Goal: Check status: Check status

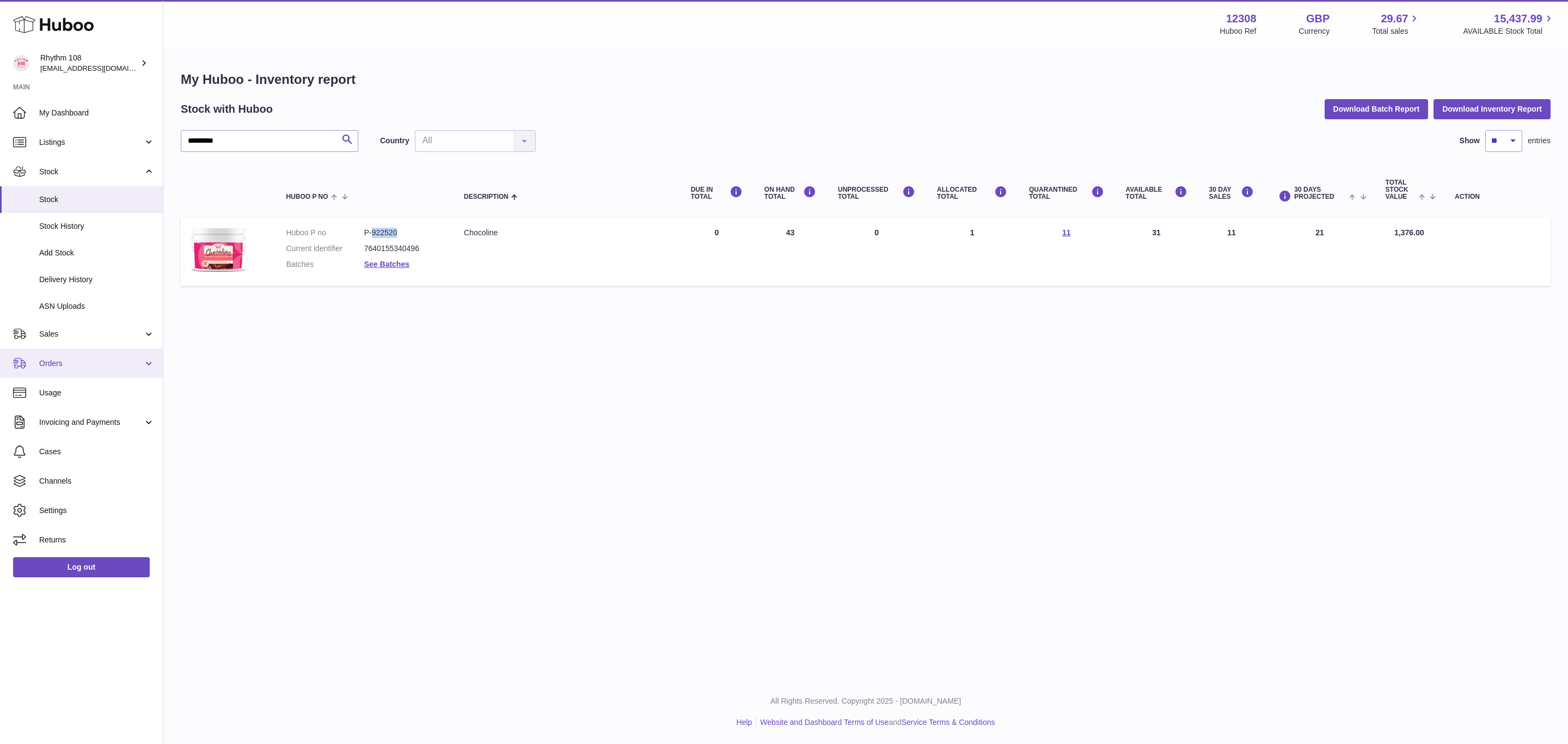
click at [35, 360] on link "Orders" at bounding box center [81, 363] width 162 height 29
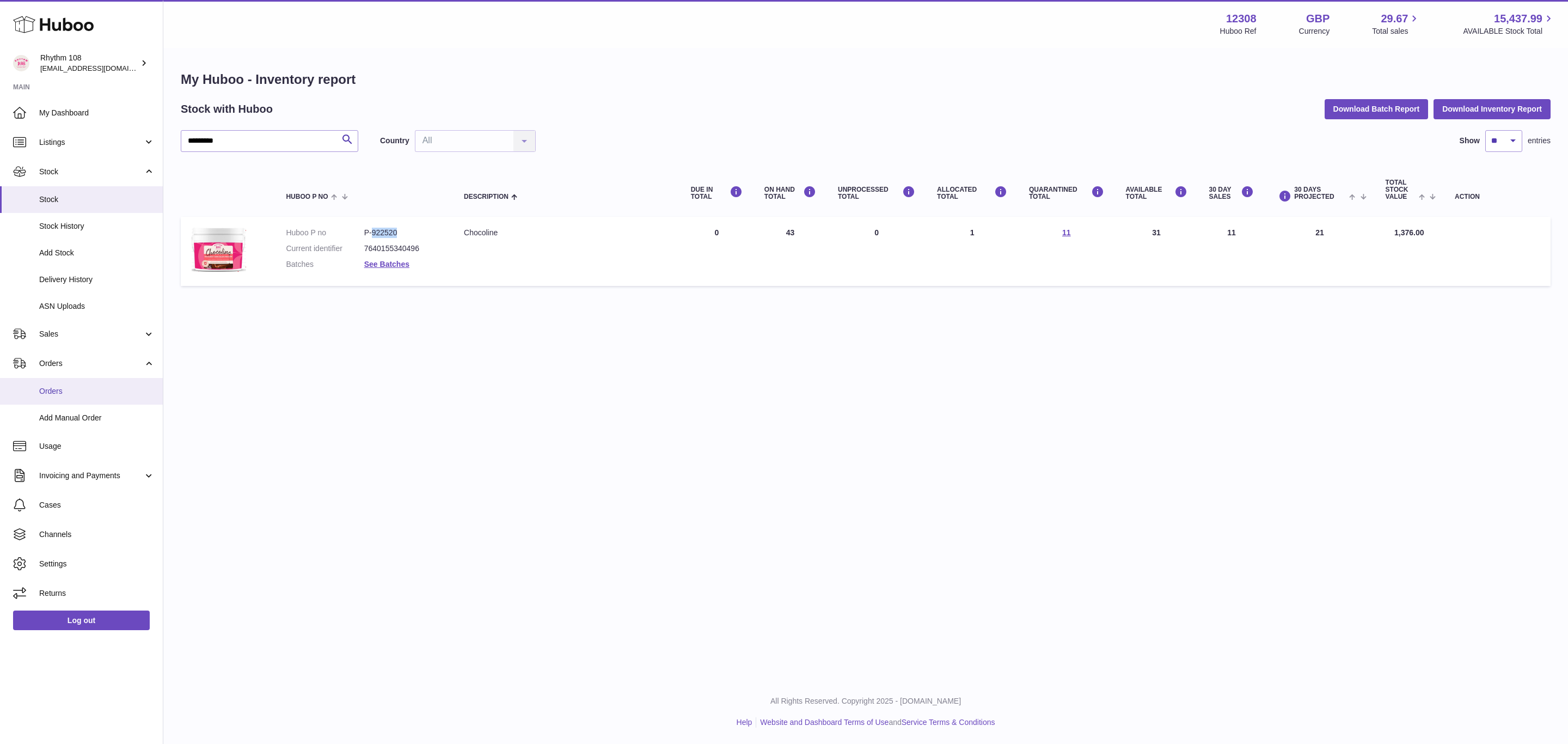
click at [57, 383] on link "Orders" at bounding box center [81, 391] width 162 height 26
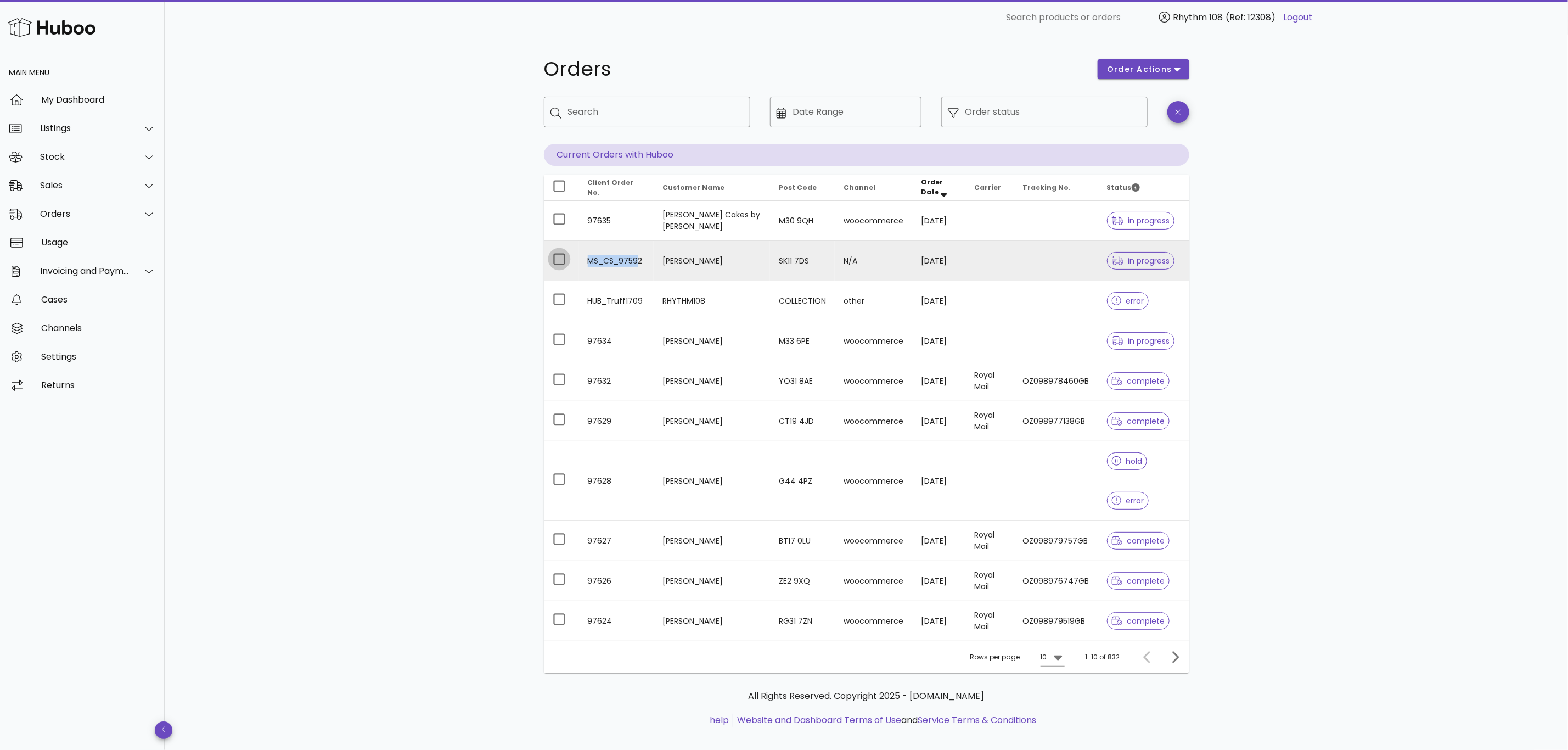
drag, startPoint x: 640, startPoint y: 257, endPoint x: 563, endPoint y: 260, distance: 77.1
click at [563, 260] on tr "MS_CS_97592 [PERSON_NAME] SK11 7DS N/A [DATE] in progress" at bounding box center [866, 261] width 645 height 40
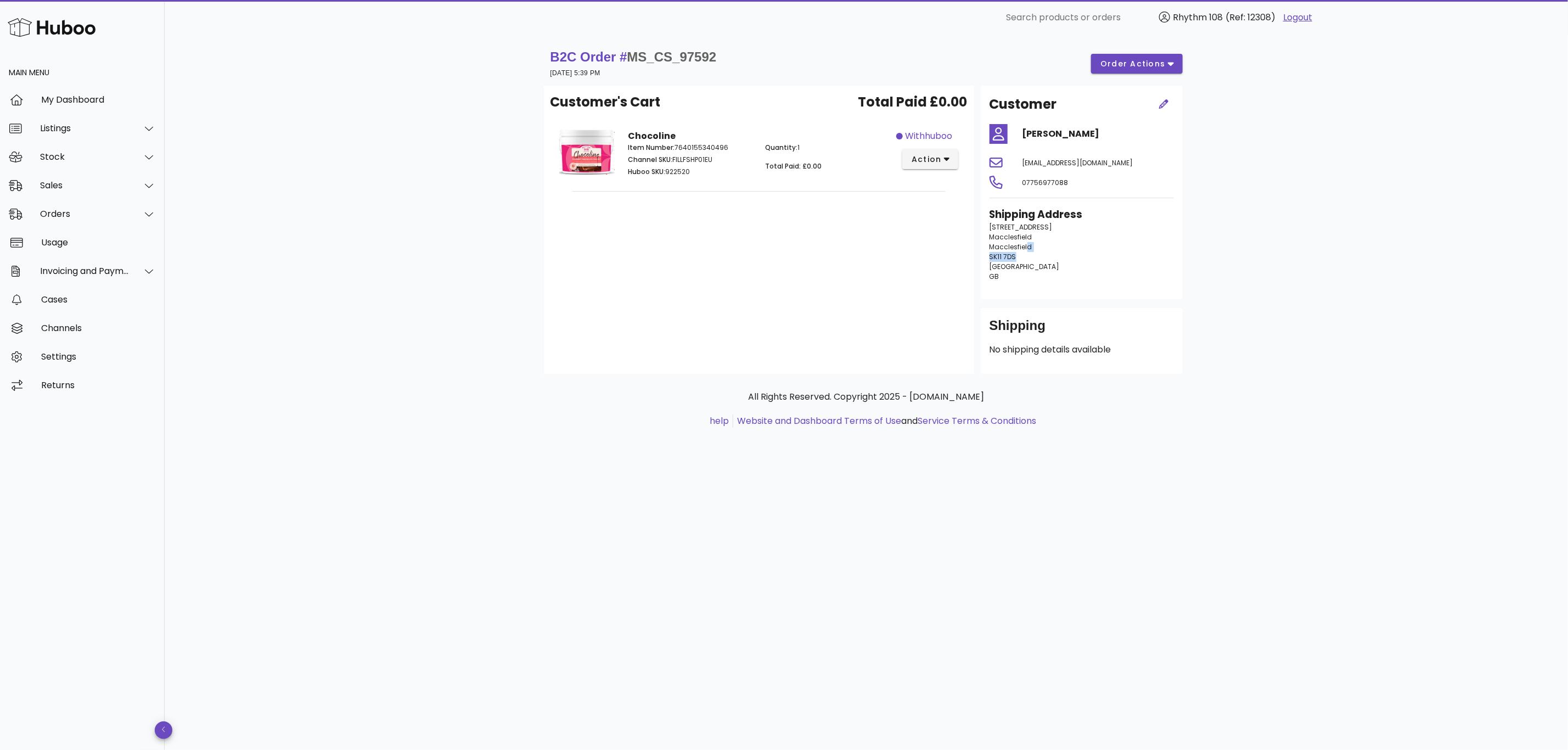
drag, startPoint x: 1026, startPoint y: 252, endPoint x: 1016, endPoint y: 259, distance: 12.2
click at [1016, 259] on p "[STREET_ADDRESS]" at bounding box center [1081, 252] width 185 height 59
click at [1037, 257] on p "[STREET_ADDRESS]" at bounding box center [1081, 252] width 185 height 59
drag, startPoint x: 1021, startPoint y: 255, endPoint x: 983, endPoint y: 256, distance: 38.0
click at [983, 256] on div "Shipping Address [STREET_ADDRESS]" at bounding box center [1081, 248] width 198 height 96
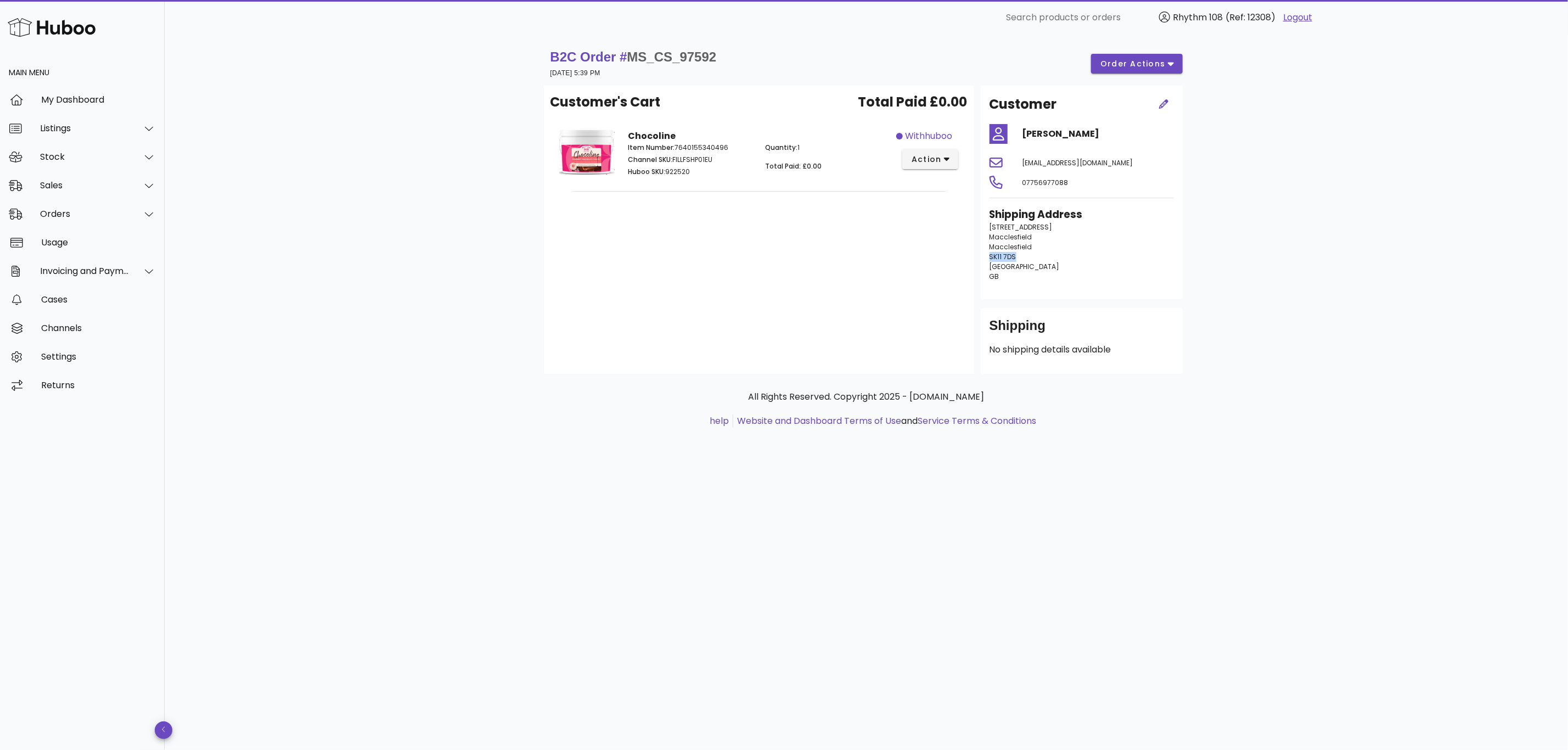
copy span "SK11 7DS"
drag, startPoint x: 734, startPoint y: 58, endPoint x: 631, endPoint y: 55, distance: 103.0
click at [631, 55] on div "B2C Order # MS_CS_97592 [DATE] 5:39 PM order actions" at bounding box center [866, 63] width 632 height 30
copy span "MS_CS_97592"
